Goal: Communication & Community: Answer question/provide support

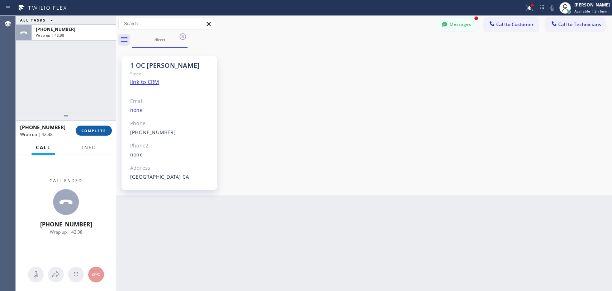
scroll to position [323, 0]
click at [105, 127] on button "COMPLETE" at bounding box center [94, 130] width 36 height 10
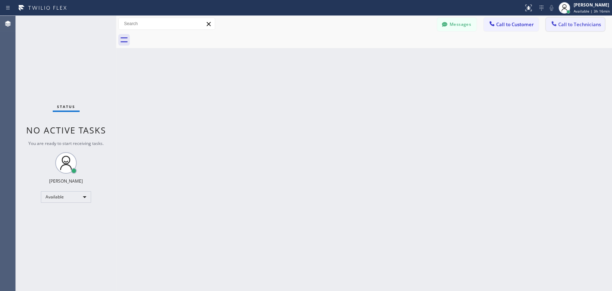
click at [569, 23] on span "Call to Technicians" at bounding box center [579, 24] width 43 height 6
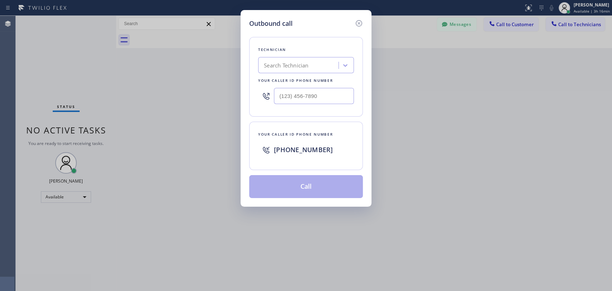
click at [315, 71] on div "Search Technician" at bounding box center [306, 65] width 96 height 16
type input "sevak"
click at [301, 79] on div "Sevak Shirvanian" at bounding box center [306, 80] width 96 height 13
type input "(818) 625-1094"
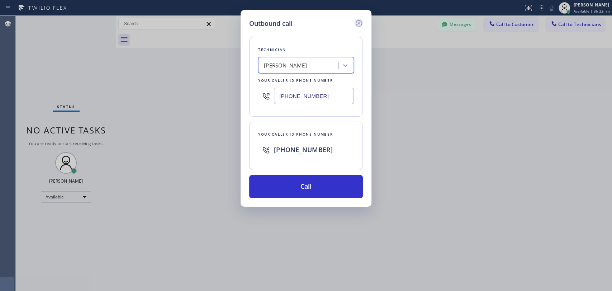
click at [357, 24] on icon at bounding box center [358, 23] width 9 height 9
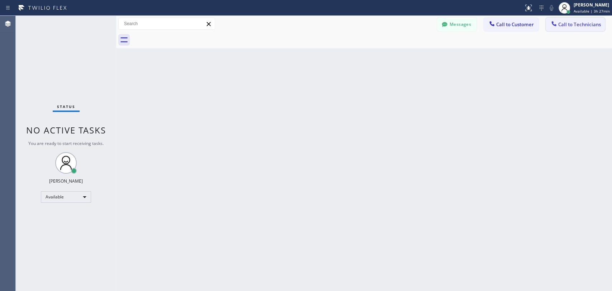
click at [579, 23] on span "Call to Technicians" at bounding box center [579, 24] width 43 height 6
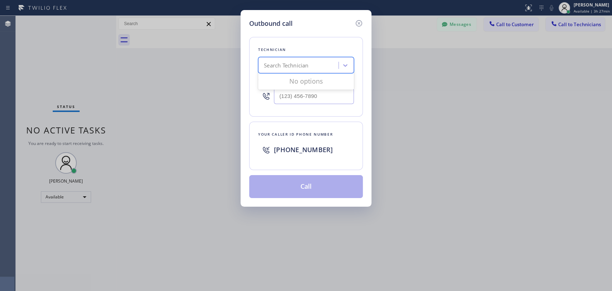
click at [308, 69] on div "Search Technician" at bounding box center [286, 65] width 44 height 8
drag, startPoint x: 265, startPoint y: 65, endPoint x: 310, endPoint y: 65, distance: 44.4
click at [310, 65] on div "ыумфл ыумфл" at bounding box center [299, 65] width 78 height 13
type input "seva"
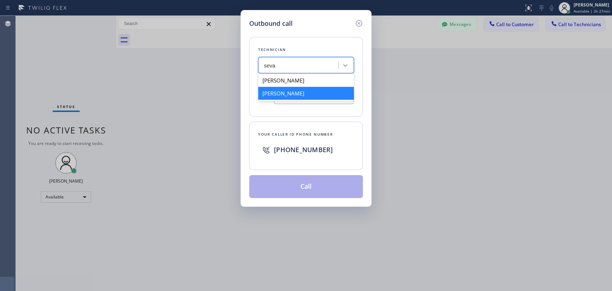
click at [286, 95] on div "Sevak Shirvanian" at bounding box center [306, 93] width 96 height 13
type input "(818) 625-1094"
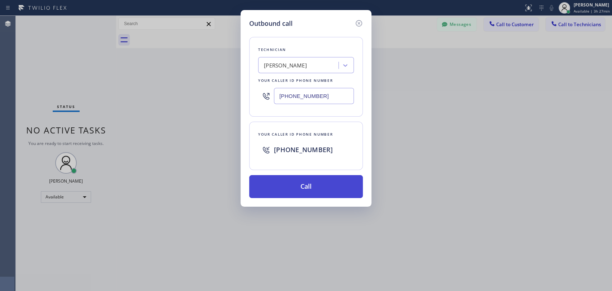
click at [299, 186] on button "Call" at bounding box center [306, 186] width 114 height 23
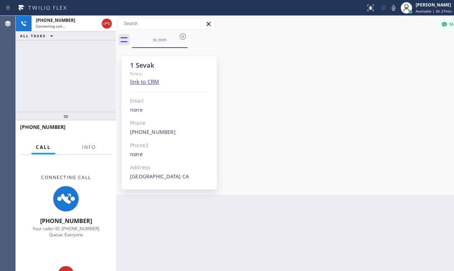
scroll to position [372, 0]
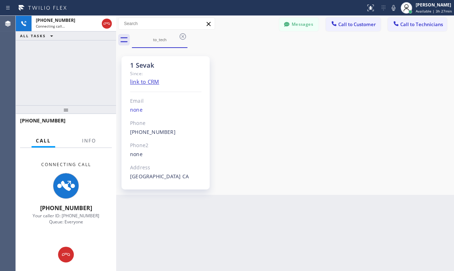
click at [324, 132] on div "1 Sevak Since: link to CRM Email none Phone (818) 625-1094 Outbound call Techni…" at bounding box center [285, 121] width 334 height 143
click at [353, 89] on div "1 Sevak Since: link to CRM Email none Phone (818) 625-1094 Outbound call Techni…" at bounding box center [285, 121] width 334 height 143
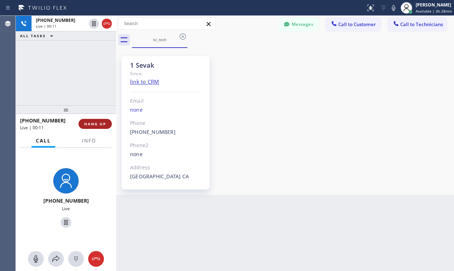
click at [102, 121] on button "HANG UP" at bounding box center [94, 124] width 33 height 10
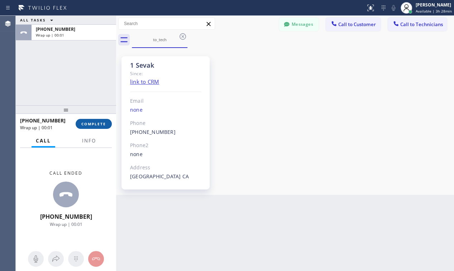
click at [100, 126] on span "COMPLETE" at bounding box center [93, 123] width 25 height 5
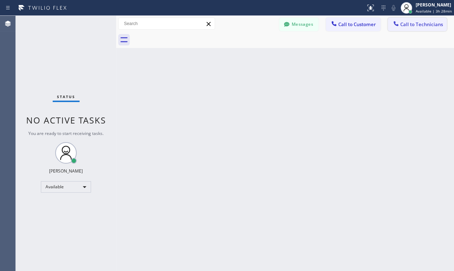
click at [426, 20] on button "Call to Technicians" at bounding box center [417, 25] width 59 height 14
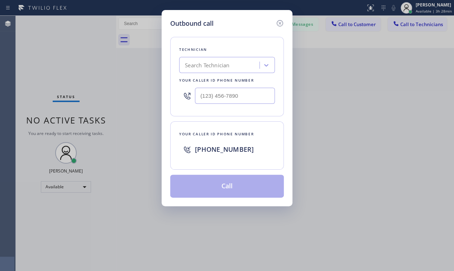
click at [213, 65] on div "Search Technician" at bounding box center [207, 65] width 44 height 8
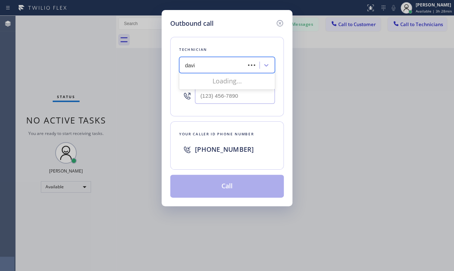
type input "david"
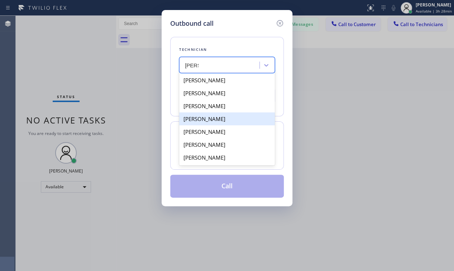
click at [215, 121] on div "David Romero" at bounding box center [227, 119] width 96 height 13
type input "(323) 579-9547"
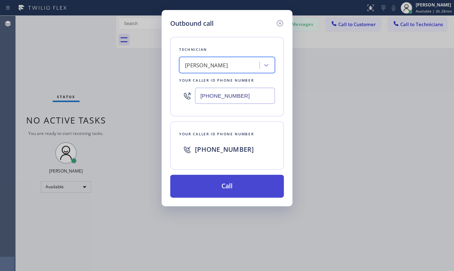
click at [220, 182] on button "Call" at bounding box center [227, 186] width 114 height 23
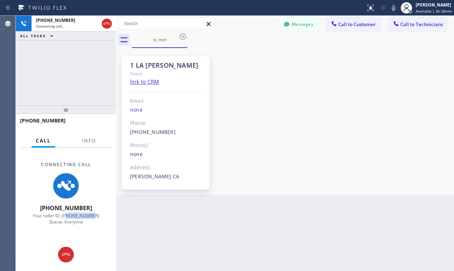
drag, startPoint x: 101, startPoint y: 215, endPoint x: 69, endPoint y: 218, distance: 32.1
click at [69, 218] on div "Connecting Call +13235799547 Your caller ID: +13237011990 Queue: Everyone" at bounding box center [66, 193] width 100 height 90
copy span "3237011990"
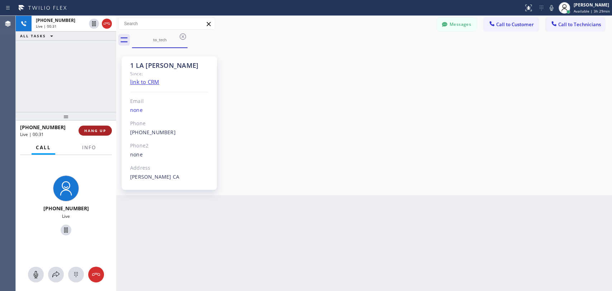
click at [100, 132] on span "HANG UP" at bounding box center [95, 130] width 22 height 5
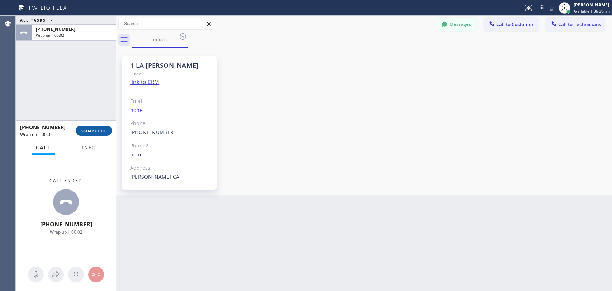
click at [102, 135] on button "COMPLETE" at bounding box center [94, 130] width 36 height 10
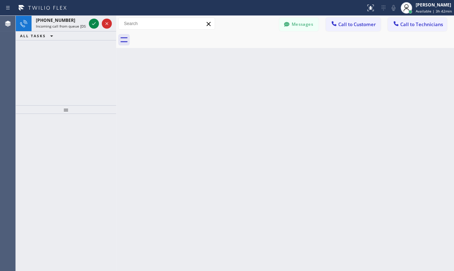
click at [322, 111] on div "Back to Dashboard Change Sender ID Customers Technicians JS John Stein 10/09 10…" at bounding box center [285, 143] width 338 height 255
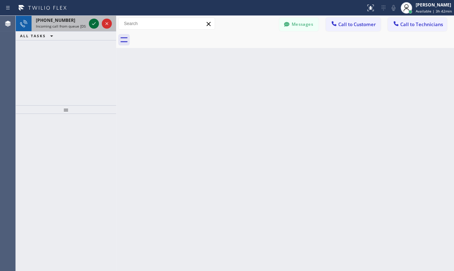
click at [92, 23] on icon at bounding box center [94, 23] width 9 height 9
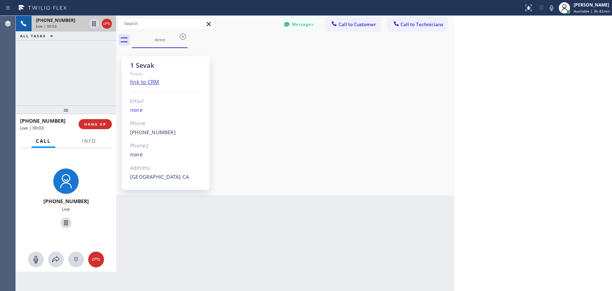
scroll to position [337, 0]
